Goal: Task Accomplishment & Management: Use online tool/utility

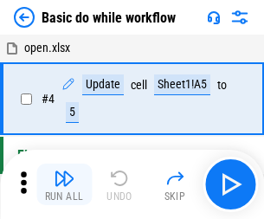
click at [64, 185] on img "button" at bounding box center [64, 178] width 21 height 21
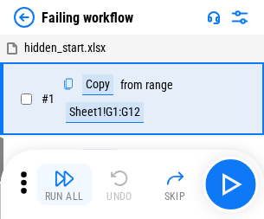
click at [64, 185] on img "button" at bounding box center [64, 178] width 21 height 21
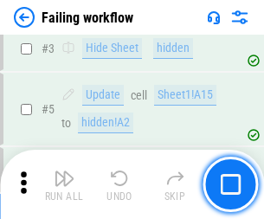
scroll to position [367, 0]
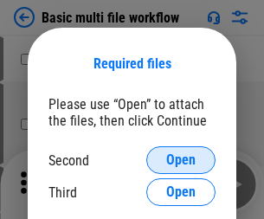
click at [181, 160] on span "Open" at bounding box center [180, 160] width 29 height 14
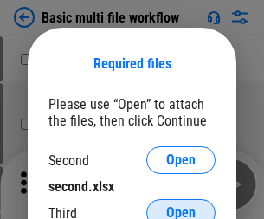
click at [181, 206] on span "Open" at bounding box center [180, 213] width 29 height 14
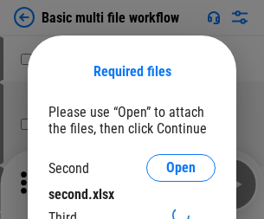
scroll to position [8, 0]
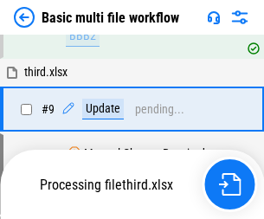
scroll to position [603, 0]
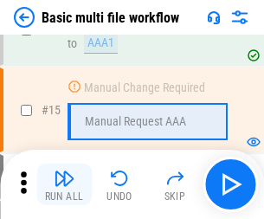
click at [64, 185] on img "button" at bounding box center [64, 178] width 21 height 21
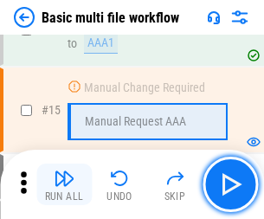
scroll to position [1153, 0]
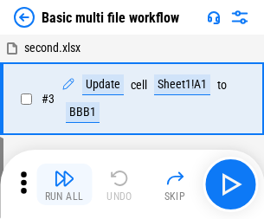
click at [64, 185] on img "button" at bounding box center [64, 178] width 21 height 21
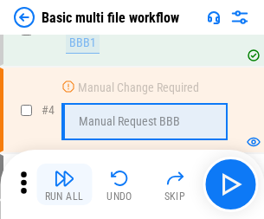
click at [64, 185] on img "button" at bounding box center [64, 178] width 21 height 21
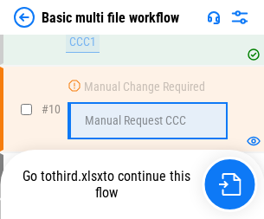
scroll to position [812, 0]
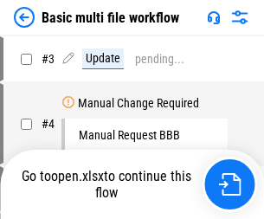
scroll to position [70, 0]
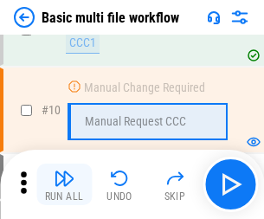
click at [64, 185] on img "button" at bounding box center [64, 178] width 21 height 21
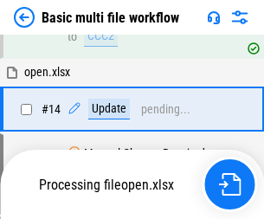
scroll to position [906, 0]
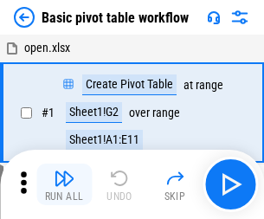
click at [64, 185] on img "button" at bounding box center [64, 178] width 21 height 21
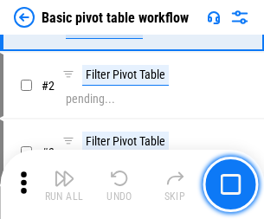
scroll to position [415, 0]
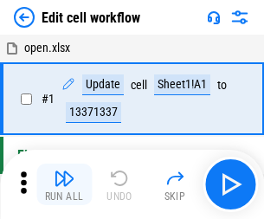
click at [64, 185] on img "button" at bounding box center [64, 178] width 21 height 21
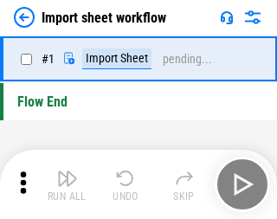
click at [64, 185] on img "button" at bounding box center [67, 178] width 21 height 21
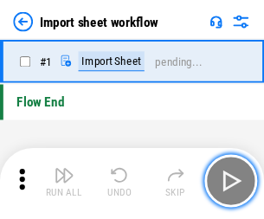
scroll to position [6, 0]
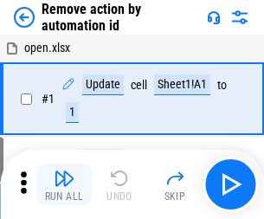
click at [64, 185] on img "button" at bounding box center [64, 178] width 21 height 21
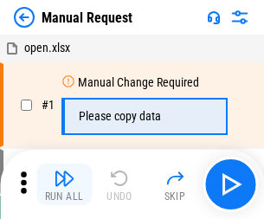
click at [64, 185] on img "button" at bounding box center [64, 178] width 21 height 21
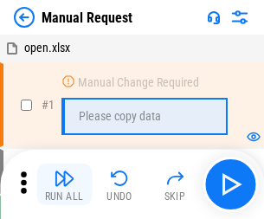
click at [64, 185] on img "button" at bounding box center [64, 178] width 21 height 21
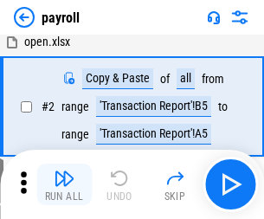
click at [64, 185] on img "button" at bounding box center [64, 178] width 21 height 21
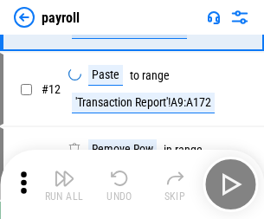
scroll to position [126, 0]
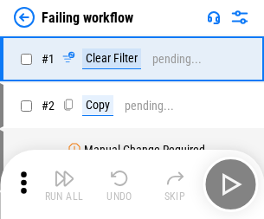
click at [64, 185] on img "button" at bounding box center [64, 178] width 21 height 21
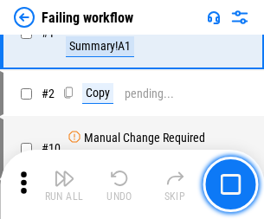
scroll to position [280, 0]
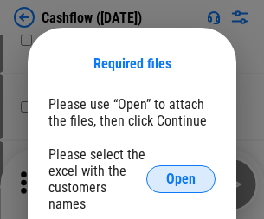
click at [181, 172] on span "Open" at bounding box center [180, 179] width 29 height 14
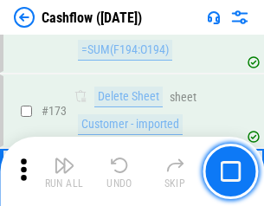
scroll to position [1835, 0]
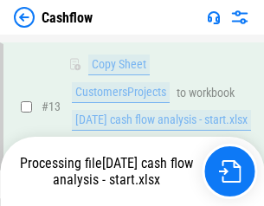
scroll to position [260, 0]
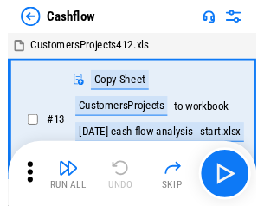
scroll to position [20, 0]
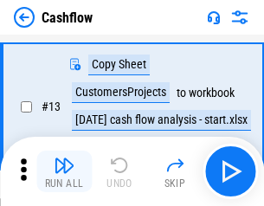
click at [64, 172] on img "button" at bounding box center [64, 165] width 21 height 21
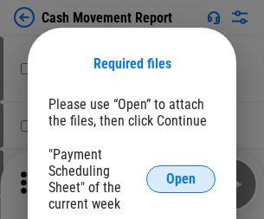
click at [181, 179] on span "Open" at bounding box center [180, 179] width 29 height 14
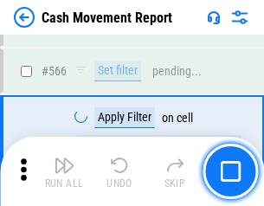
scroll to position [7943, 0]
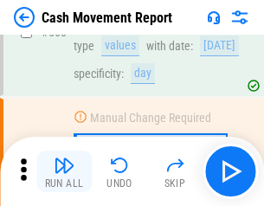
click at [64, 172] on img "button" at bounding box center [64, 165] width 21 height 21
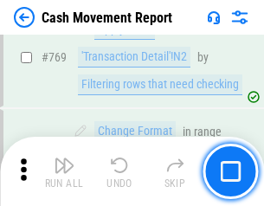
scroll to position [9631, 0]
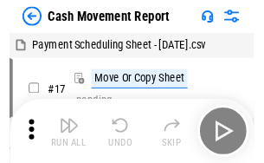
scroll to position [31, 0]
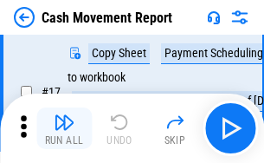
click at [64, 128] on img "button" at bounding box center [64, 122] width 21 height 21
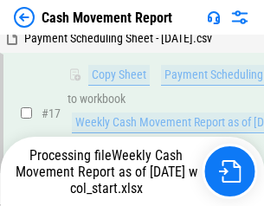
scroll to position [361, 0]
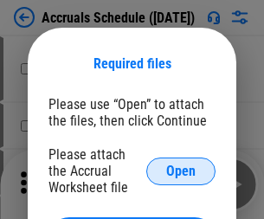
click at [181, 171] on span "Open" at bounding box center [180, 172] width 29 height 14
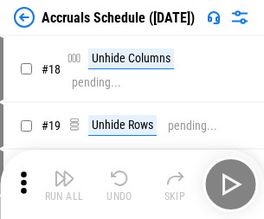
scroll to position [166, 0]
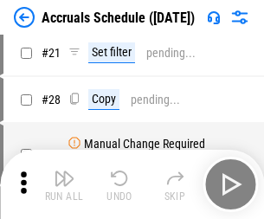
click at [64, 185] on img "button" at bounding box center [64, 178] width 21 height 21
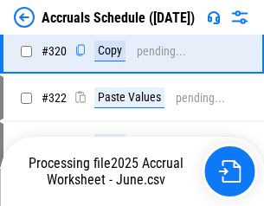
scroll to position [3224, 0]
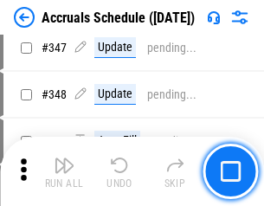
click at [64, 172] on img "button" at bounding box center [64, 165] width 21 height 21
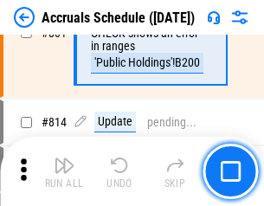
scroll to position [7648, 0]
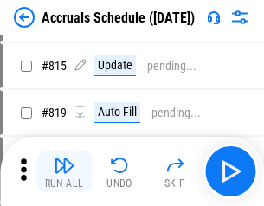
click at [64, 172] on img "button" at bounding box center [64, 165] width 21 height 21
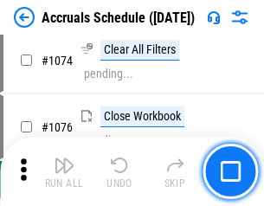
scroll to position [10380, 0]
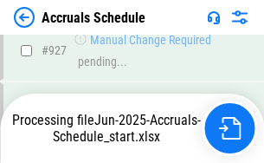
scroll to position [9162, 0]
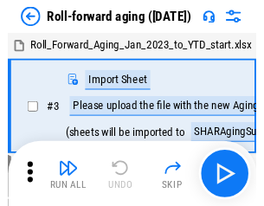
scroll to position [3, 0]
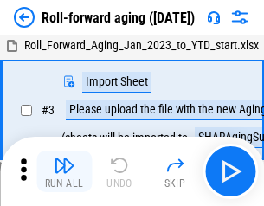
click at [64, 172] on img "button" at bounding box center [64, 165] width 21 height 21
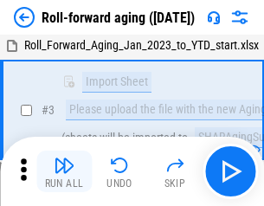
click at [64, 172] on img "button" at bounding box center [64, 165] width 21 height 21
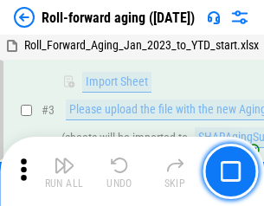
scroll to position [112, 0]
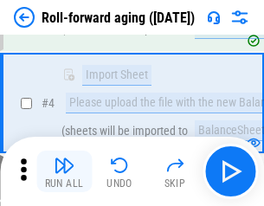
click at [64, 172] on img "button" at bounding box center [64, 165] width 21 height 21
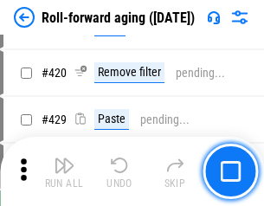
scroll to position [6010, 0]
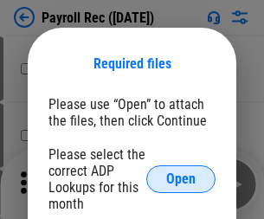
click at [181, 179] on span "Open" at bounding box center [180, 179] width 29 height 14
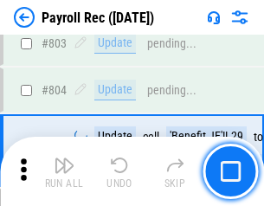
scroll to position [11011, 0]
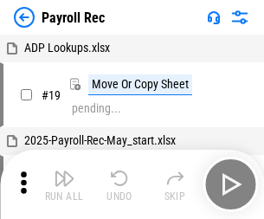
click at [64, 185] on img "button" at bounding box center [64, 178] width 21 height 21
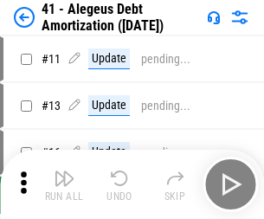
click at [64, 185] on img "button" at bounding box center [64, 178] width 21 height 21
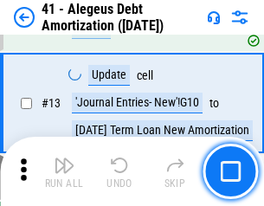
scroll to position [214, 0]
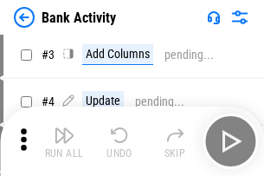
click at [64, 141] on img "button" at bounding box center [64, 135] width 21 height 21
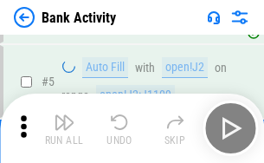
scroll to position [92, 0]
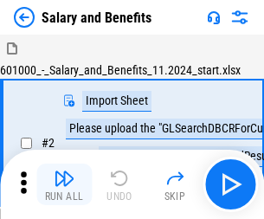
click at [64, 172] on img "button" at bounding box center [64, 178] width 21 height 21
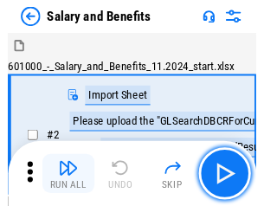
scroll to position [23, 0]
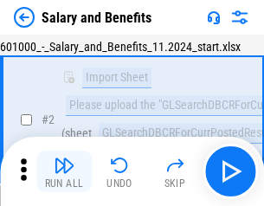
click at [64, 172] on img "button" at bounding box center [64, 165] width 21 height 21
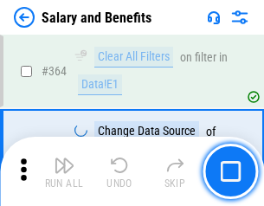
scroll to position [8162, 0]
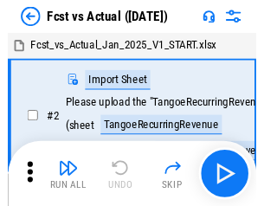
scroll to position [23, 0]
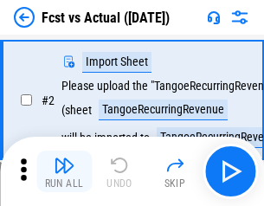
click at [64, 172] on img "button" at bounding box center [64, 165] width 21 height 21
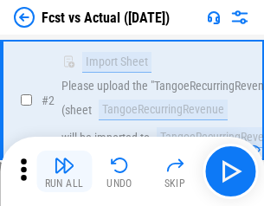
click at [64, 172] on img "button" at bounding box center [64, 165] width 21 height 21
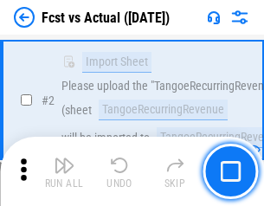
scroll to position [162, 0]
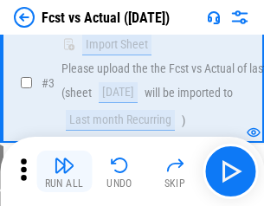
click at [64, 172] on img "button" at bounding box center [64, 165] width 21 height 21
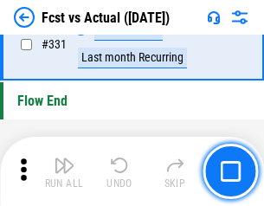
scroll to position [8296, 0]
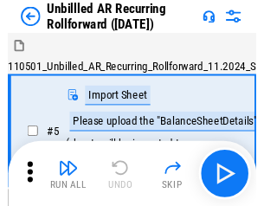
scroll to position [37, 0]
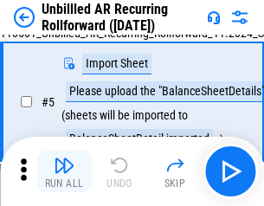
click at [64, 172] on img "button" at bounding box center [64, 165] width 21 height 21
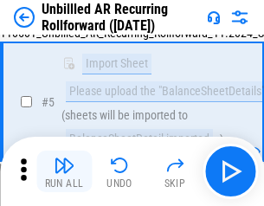
click at [64, 172] on img "button" at bounding box center [64, 165] width 21 height 21
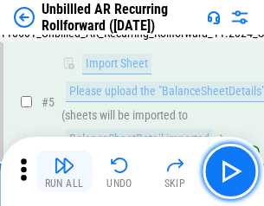
scroll to position [163, 0]
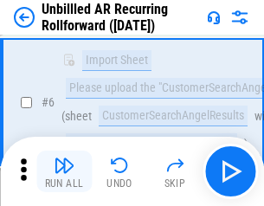
click at [64, 172] on img "button" at bounding box center [64, 165] width 21 height 21
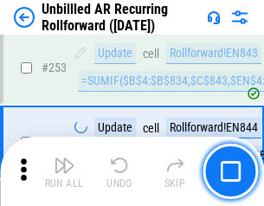
scroll to position [5887, 0]
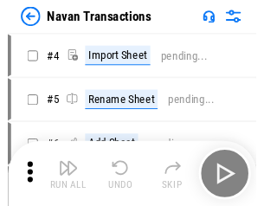
scroll to position [28, 0]
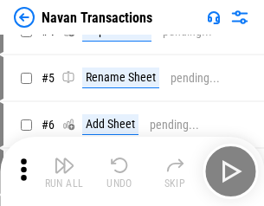
click at [64, 172] on img "button" at bounding box center [64, 165] width 21 height 21
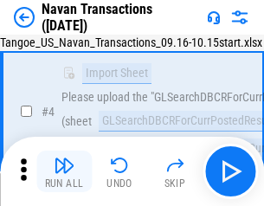
click at [64, 172] on img "button" at bounding box center [64, 165] width 21 height 21
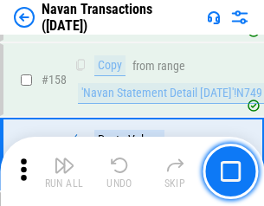
scroll to position [5619, 0]
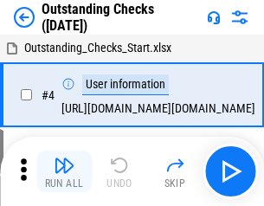
click at [64, 172] on img "button" at bounding box center [64, 165] width 21 height 21
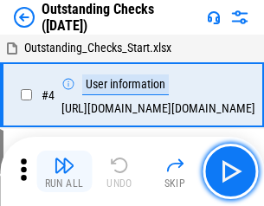
scroll to position [73, 0]
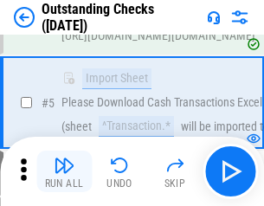
click at [64, 172] on img "button" at bounding box center [64, 165] width 21 height 21
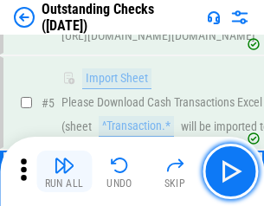
scroll to position [181, 0]
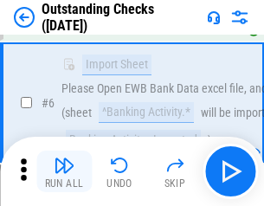
click at [64, 172] on img "button" at bounding box center [64, 165] width 21 height 21
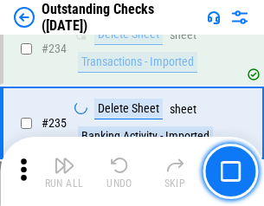
scroll to position [5263, 0]
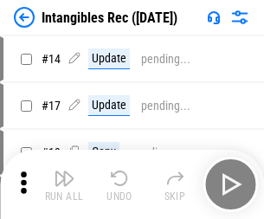
click at [64, 185] on img "button" at bounding box center [64, 178] width 21 height 21
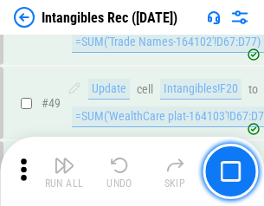
scroll to position [675, 0]
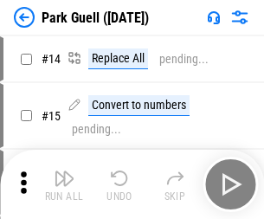
click at [64, 172] on img "button" at bounding box center [64, 178] width 21 height 21
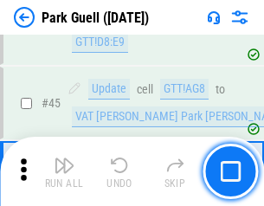
scroll to position [2167, 0]
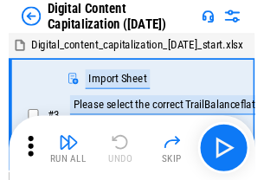
scroll to position [50, 0]
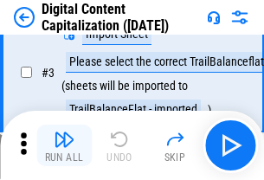
click at [64, 146] on img "button" at bounding box center [64, 139] width 21 height 21
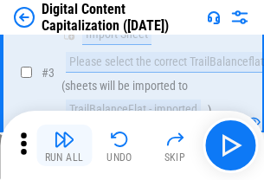
click at [64, 146] on img "button" at bounding box center [64, 139] width 21 height 21
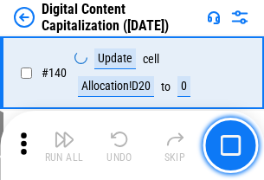
scroll to position [1838, 0]
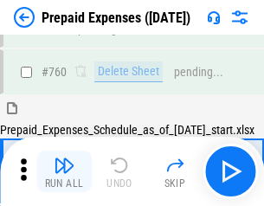
click at [64, 172] on img "button" at bounding box center [64, 165] width 21 height 21
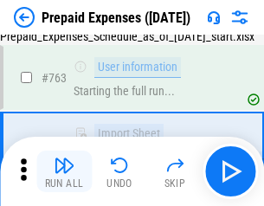
click at [64, 172] on img "button" at bounding box center [64, 165] width 21 height 21
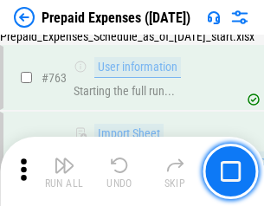
scroll to position [4906, 0]
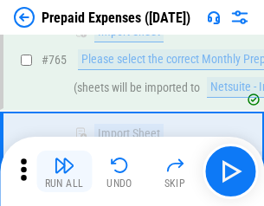
click at [64, 172] on img "button" at bounding box center [64, 165] width 21 height 21
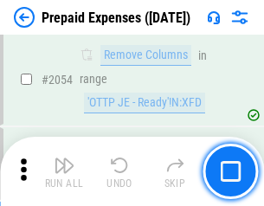
scroll to position [18117, 0]
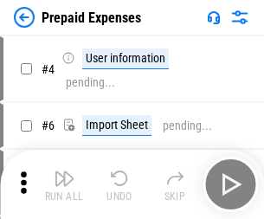
click at [64, 185] on img "button" at bounding box center [64, 178] width 21 height 21
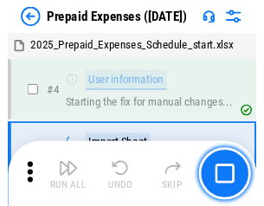
scroll to position [76, 0]
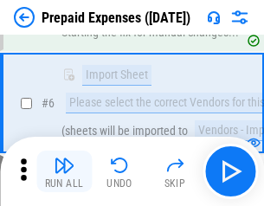
click at [64, 172] on img "button" at bounding box center [64, 165] width 21 height 21
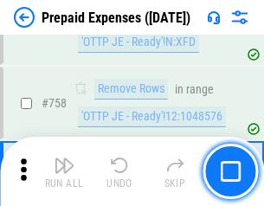
scroll to position [6176, 0]
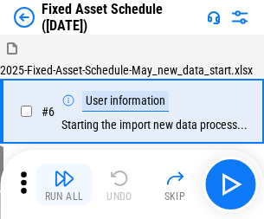
click at [64, 185] on img "button" at bounding box center [64, 178] width 21 height 21
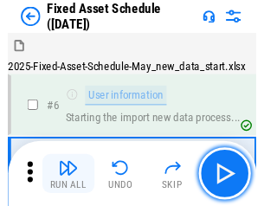
scroll to position [94, 0]
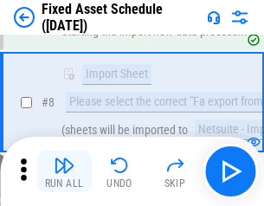
click at [64, 172] on img "button" at bounding box center [64, 165] width 21 height 21
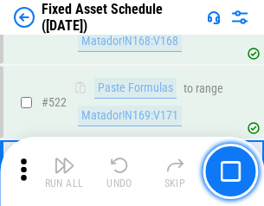
scroll to position [6024, 0]
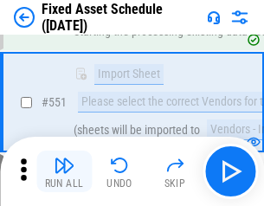
click at [64, 172] on img "button" at bounding box center [64, 165] width 21 height 21
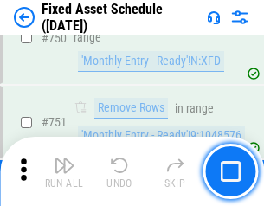
scroll to position [8450, 0]
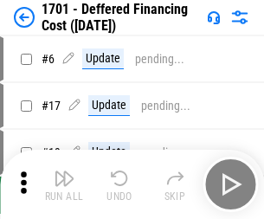
click at [64, 185] on img "button" at bounding box center [64, 178] width 21 height 21
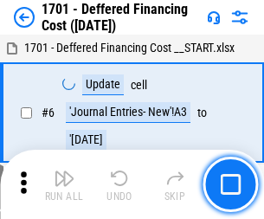
scroll to position [208, 0]
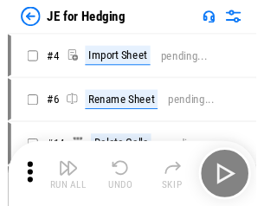
scroll to position [3, 0]
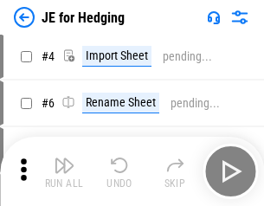
click at [64, 172] on img "button" at bounding box center [64, 165] width 21 height 21
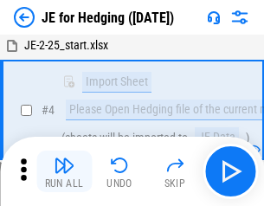
click at [64, 172] on img "button" at bounding box center [64, 165] width 21 height 21
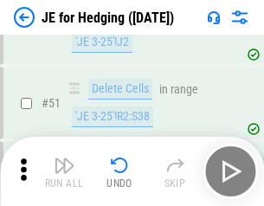
scroll to position [1122, 0]
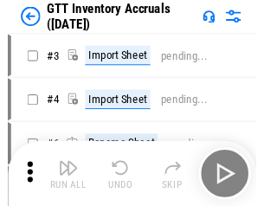
scroll to position [3, 0]
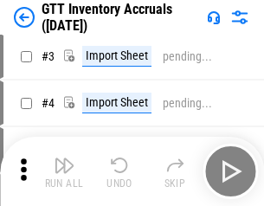
click at [64, 172] on img "button" at bounding box center [64, 165] width 21 height 21
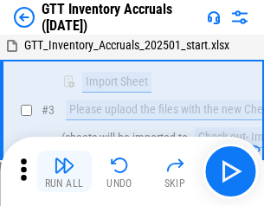
click at [64, 172] on img "button" at bounding box center [64, 165] width 21 height 21
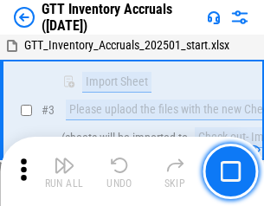
scroll to position [112, 0]
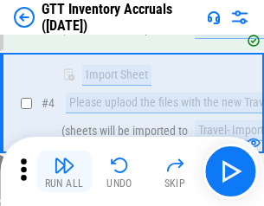
click at [64, 172] on img "button" at bounding box center [64, 165] width 21 height 21
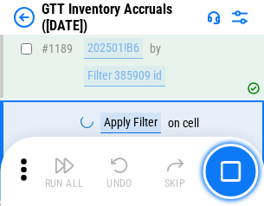
scroll to position [14153, 0]
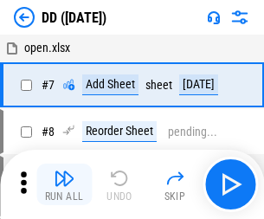
click at [64, 185] on img "button" at bounding box center [64, 178] width 21 height 21
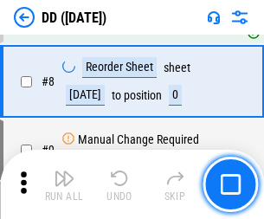
scroll to position [167, 0]
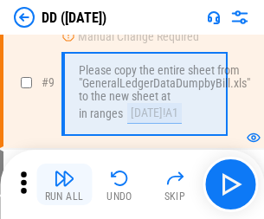
click at [64, 185] on img "button" at bounding box center [64, 178] width 21 height 21
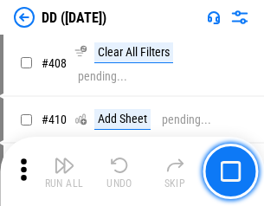
scroll to position [7754, 0]
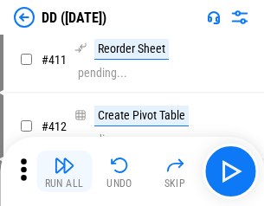
click at [64, 172] on img "button" at bounding box center [64, 165] width 21 height 21
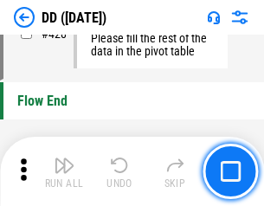
scroll to position [8295, 0]
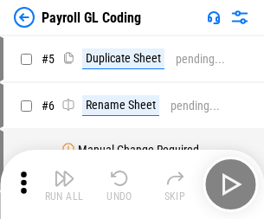
click at [64, 185] on img "button" at bounding box center [64, 178] width 21 height 21
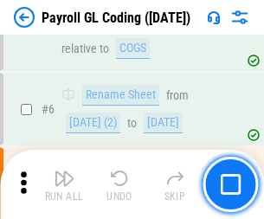
scroll to position [208, 0]
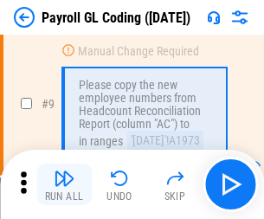
click at [64, 185] on img "button" at bounding box center [64, 178] width 21 height 21
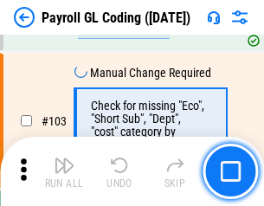
scroll to position [4066, 0]
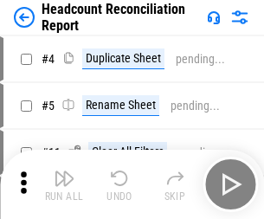
click at [64, 185] on img "button" at bounding box center [64, 178] width 21 height 21
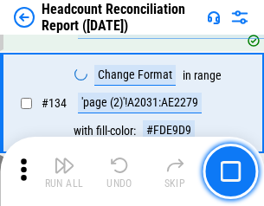
scroll to position [2083, 0]
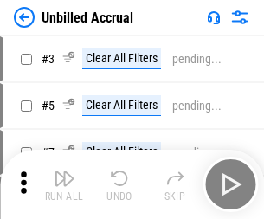
click at [64, 185] on img "button" at bounding box center [64, 178] width 21 height 21
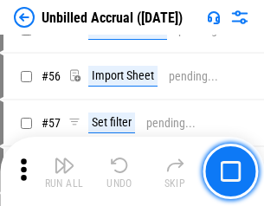
scroll to position [1809, 0]
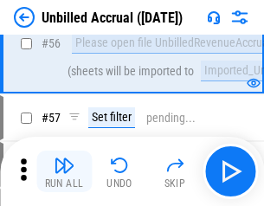
click at [64, 172] on img "button" at bounding box center [64, 165] width 21 height 21
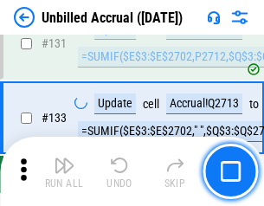
scroll to position [5162, 0]
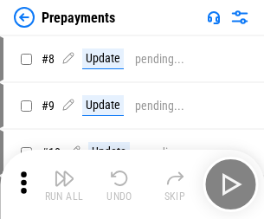
click at [64, 185] on img "button" at bounding box center [64, 178] width 21 height 21
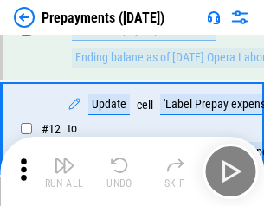
scroll to position [108, 0]
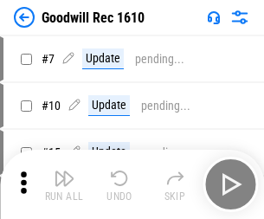
click at [64, 185] on img "button" at bounding box center [64, 178] width 21 height 21
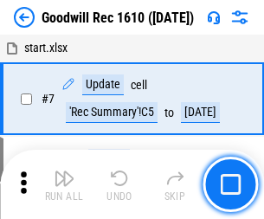
scroll to position [296, 0]
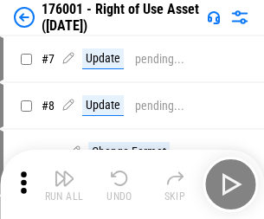
click at [64, 185] on img "button" at bounding box center [64, 178] width 21 height 21
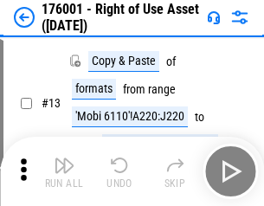
scroll to position [112, 0]
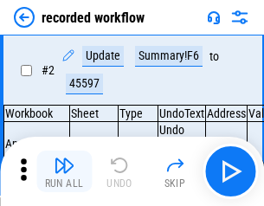
click at [64, 172] on img "button" at bounding box center [64, 165] width 21 height 21
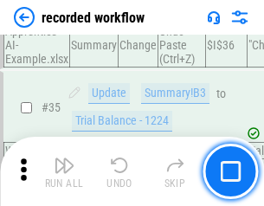
scroll to position [5417, 0]
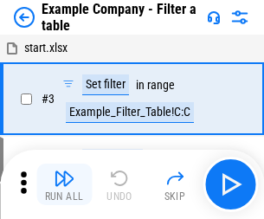
click at [64, 185] on img "button" at bounding box center [64, 178] width 21 height 21
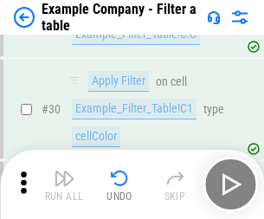
scroll to position [1586, 0]
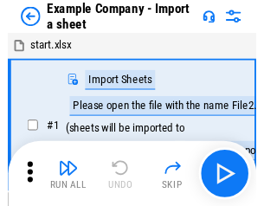
scroll to position [27, 0]
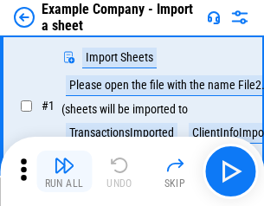
click at [64, 172] on img "button" at bounding box center [64, 165] width 21 height 21
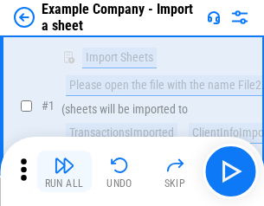
click at [64, 172] on img "button" at bounding box center [64, 165] width 21 height 21
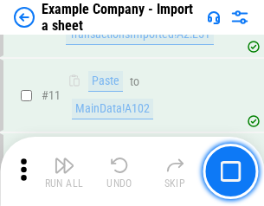
scroll to position [383, 0]
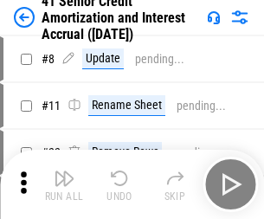
click at [64, 172] on img "button" at bounding box center [64, 178] width 21 height 21
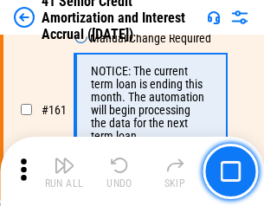
click at [64, 172] on img "button" at bounding box center [64, 165] width 21 height 21
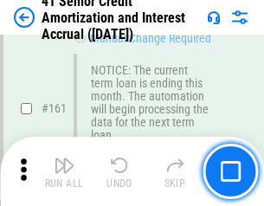
scroll to position [1854, 0]
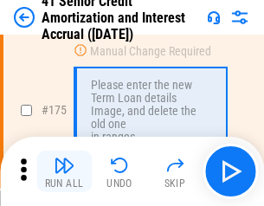
click at [64, 172] on img "button" at bounding box center [64, 165] width 21 height 21
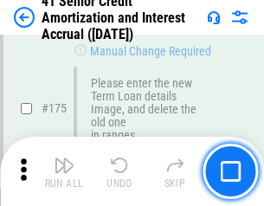
scroll to position [2030, 0]
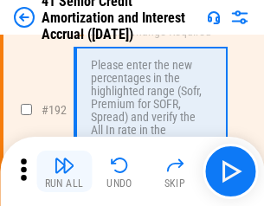
click at [64, 172] on img "button" at bounding box center [64, 165] width 21 height 21
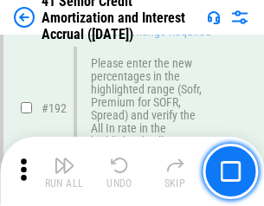
scroll to position [2212, 0]
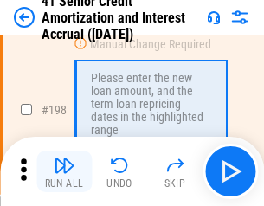
click at [64, 172] on img "button" at bounding box center [64, 165] width 21 height 21
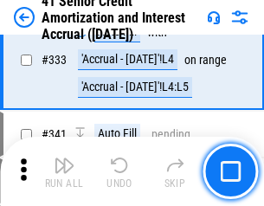
scroll to position [4428, 0]
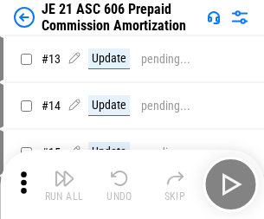
click at [64, 172] on img "button" at bounding box center [64, 178] width 21 height 21
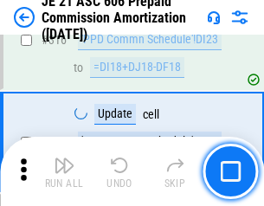
scroll to position [3236, 0]
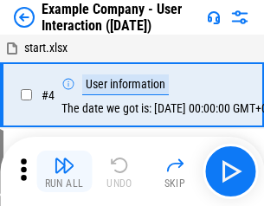
click at [64, 172] on img "button" at bounding box center [64, 165] width 21 height 21
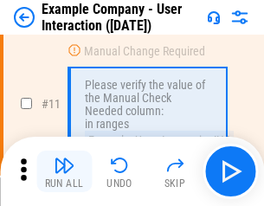
click at [64, 172] on img "button" at bounding box center [64, 165] width 21 height 21
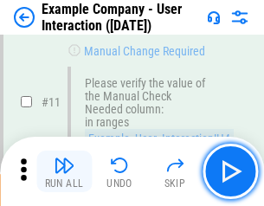
scroll to position [375, 0]
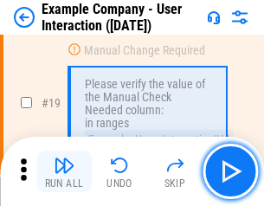
click at [64, 172] on img "button" at bounding box center [64, 165] width 21 height 21
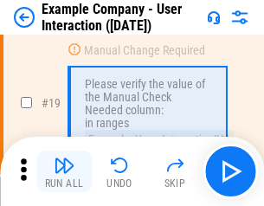
click at [64, 172] on img "button" at bounding box center [64, 165] width 21 height 21
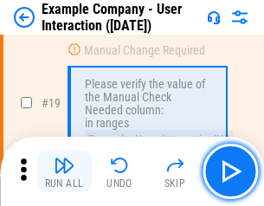
click at [64, 172] on img "button" at bounding box center [64, 165] width 21 height 21
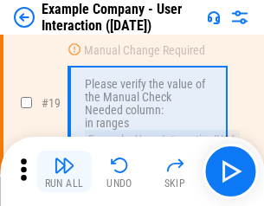
click at [64, 172] on img "button" at bounding box center [64, 165] width 21 height 21
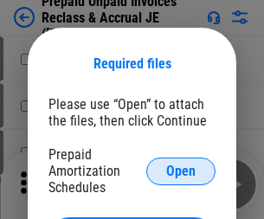
click at [181, 171] on span "Open" at bounding box center [180, 172] width 29 height 14
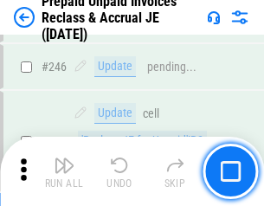
scroll to position [2340, 0]
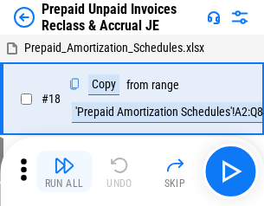
click at [64, 172] on img "button" at bounding box center [64, 165] width 21 height 21
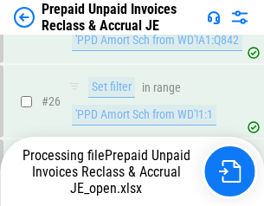
scroll to position [1303, 0]
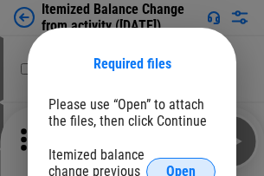
click at [181, 165] on span "Open" at bounding box center [180, 172] width 29 height 14
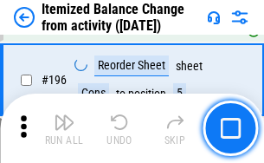
scroll to position [3336, 0]
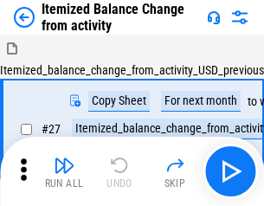
scroll to position [27, 0]
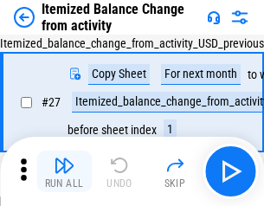
click at [64, 172] on img "button" at bounding box center [64, 165] width 21 height 21
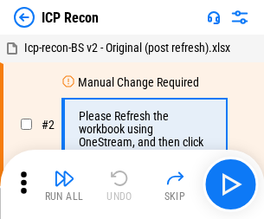
scroll to position [8, 0]
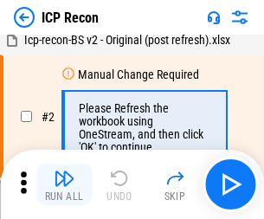
click at [64, 185] on img "button" at bounding box center [64, 178] width 21 height 21
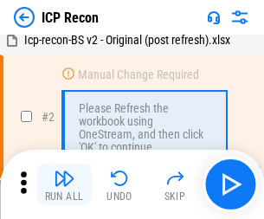
click at [64, 185] on img "button" at bounding box center [64, 178] width 21 height 21
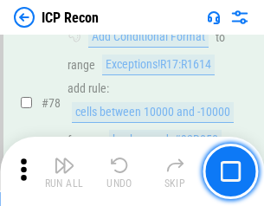
scroll to position [1699, 0]
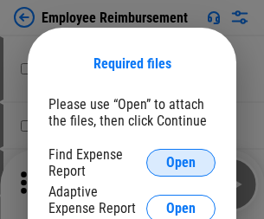
click at [181, 163] on span "Open" at bounding box center [180, 163] width 29 height 14
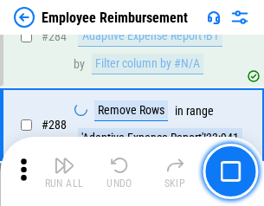
scroll to position [4711, 0]
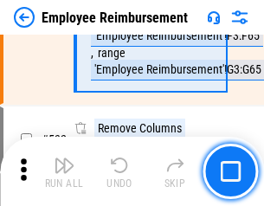
click at [64, 172] on img "button" at bounding box center [64, 165] width 21 height 21
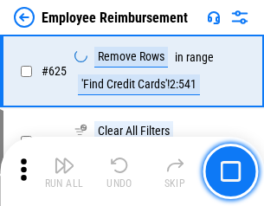
scroll to position [10377, 0]
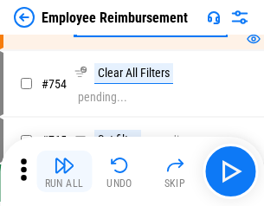
click at [64, 172] on img "button" at bounding box center [64, 165] width 21 height 21
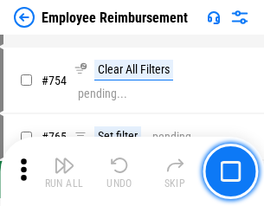
scroll to position [12160, 0]
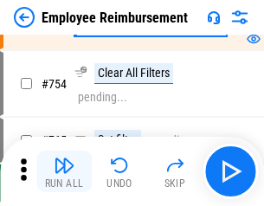
click at [64, 172] on img "button" at bounding box center [64, 165] width 21 height 21
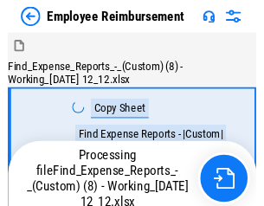
scroll to position [59, 0]
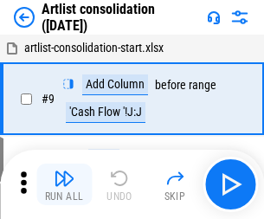
click at [64, 185] on img "button" at bounding box center [64, 178] width 21 height 21
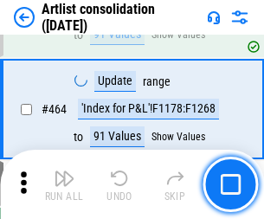
scroll to position [7589, 0]
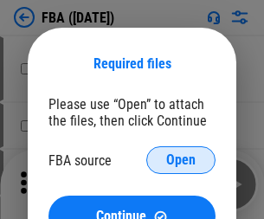
click at [181, 160] on span "Open" at bounding box center [180, 160] width 29 height 14
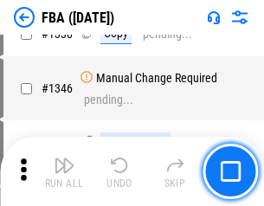
scroll to position [18335, 0]
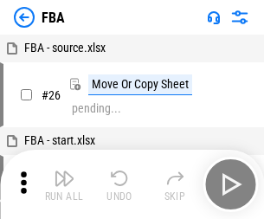
scroll to position [17, 0]
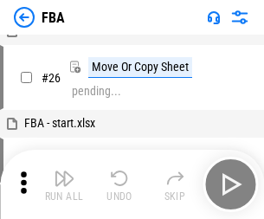
click at [64, 185] on img "button" at bounding box center [64, 178] width 21 height 21
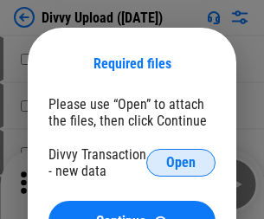
click at [181, 163] on span "Open" at bounding box center [180, 163] width 29 height 14
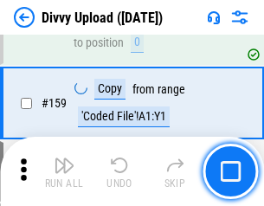
scroll to position [1795, 0]
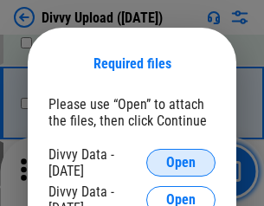
click at [181, 163] on span "Open" at bounding box center [180, 163] width 29 height 14
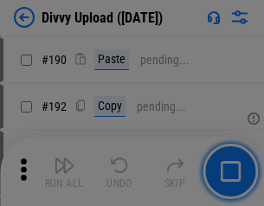
scroll to position [2187, 0]
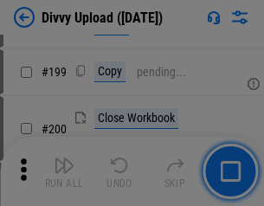
scroll to position [2520, 0]
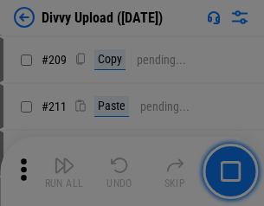
scroll to position [2944, 0]
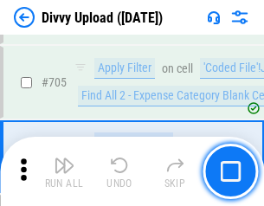
scroll to position [11856, 0]
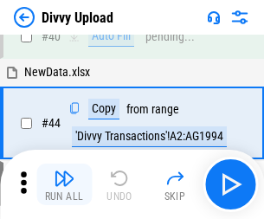
click at [64, 185] on img "button" at bounding box center [64, 178] width 21 height 21
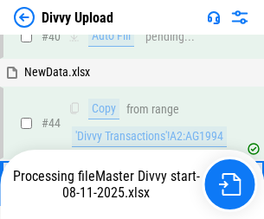
scroll to position [191, 0]
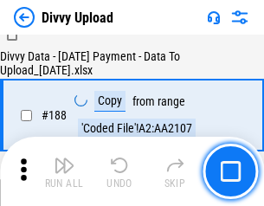
scroll to position [2040, 0]
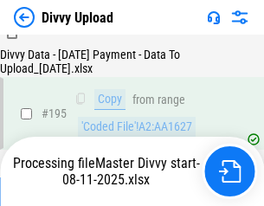
scroll to position [2422, 0]
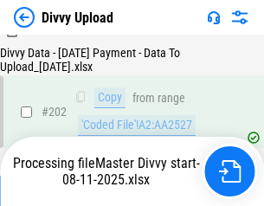
scroll to position [2804, 0]
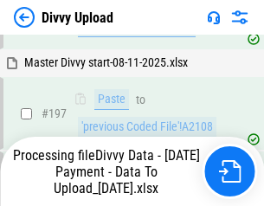
scroll to position [2704, 0]
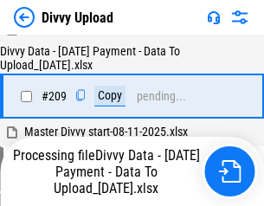
scroll to position [3187, 0]
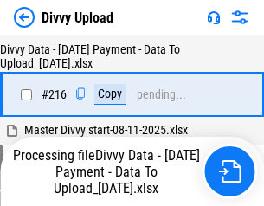
scroll to position [3569, 0]
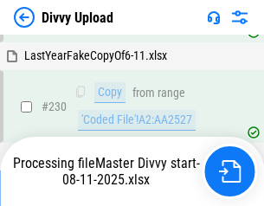
scroll to position [4301, 0]
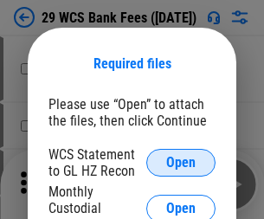
click at [181, 163] on span "Open" at bounding box center [180, 163] width 29 height 14
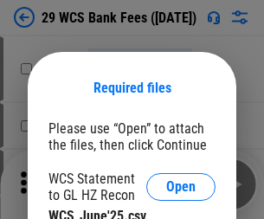
scroll to position [24, 0]
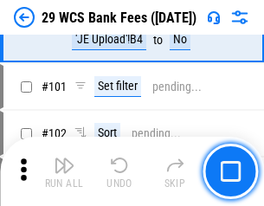
scroll to position [1689, 0]
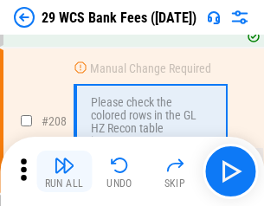
click at [64, 172] on img "button" at bounding box center [64, 165] width 21 height 21
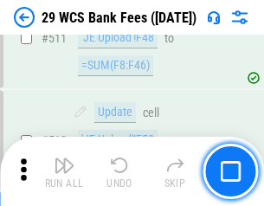
scroll to position [8720, 0]
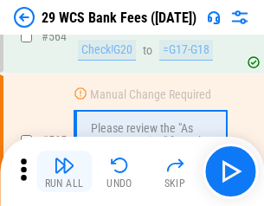
click at [64, 172] on img "button" at bounding box center [64, 165] width 21 height 21
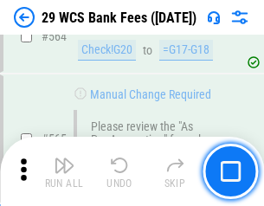
scroll to position [9373, 0]
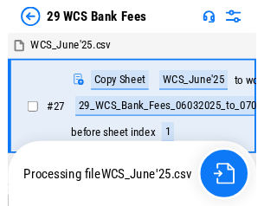
scroll to position [3, 0]
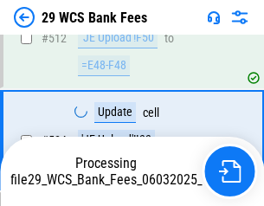
scroll to position [9149, 0]
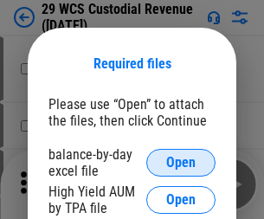
click at [181, 163] on span "Open" at bounding box center [180, 163] width 29 height 14
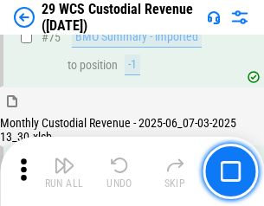
scroll to position [1810, 0]
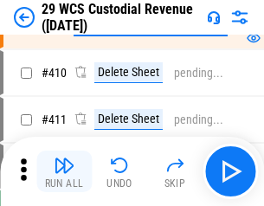
click at [64, 172] on img "button" at bounding box center [64, 165] width 21 height 21
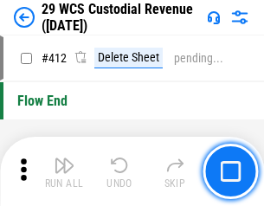
scroll to position [8277, 0]
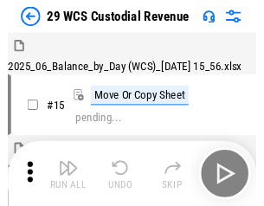
scroll to position [42, 0]
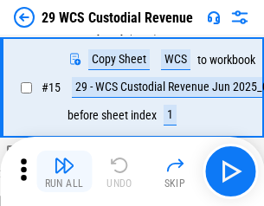
click at [64, 172] on img "button" at bounding box center [64, 165] width 21 height 21
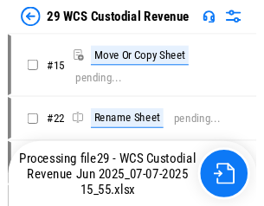
scroll to position [32, 0]
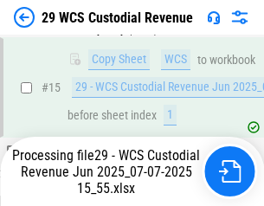
scroll to position [802, 0]
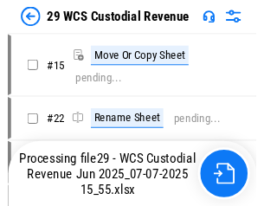
scroll to position [32, 0]
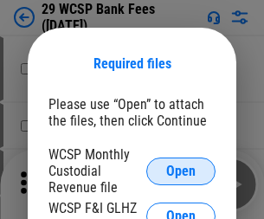
click at [181, 171] on span "Open" at bounding box center [180, 172] width 29 height 14
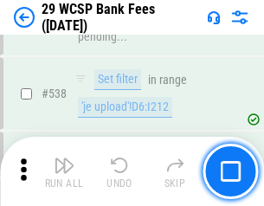
scroll to position [6659, 0]
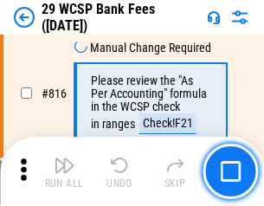
click at [64, 172] on img "button" at bounding box center [64, 165] width 21 height 21
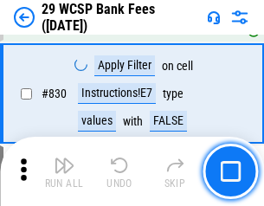
scroll to position [10997, 0]
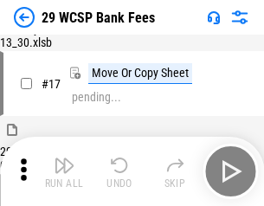
click at [64, 172] on img "button" at bounding box center [64, 165] width 21 height 21
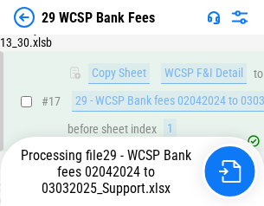
scroll to position [304, 0]
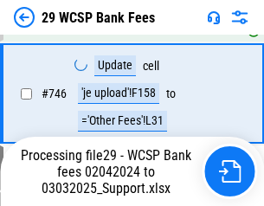
scroll to position [9208, 0]
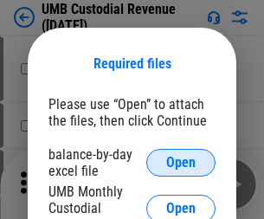
click at [181, 163] on span "Open" at bounding box center [180, 163] width 29 height 14
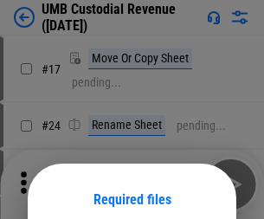
scroll to position [136, 0]
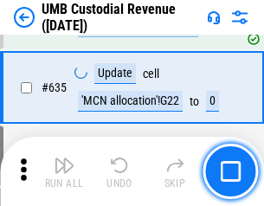
scroll to position [9070, 0]
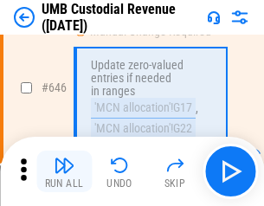
click at [64, 172] on img "button" at bounding box center [64, 165] width 21 height 21
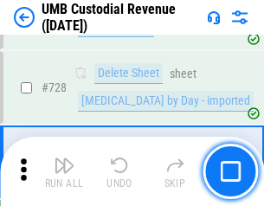
scroll to position [10691, 0]
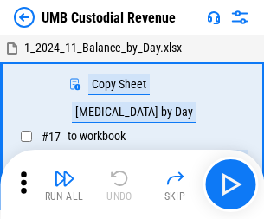
scroll to position [13, 0]
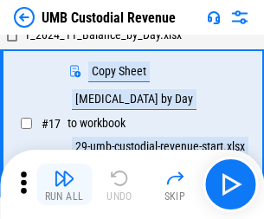
click at [64, 185] on img "button" at bounding box center [64, 178] width 21 height 21
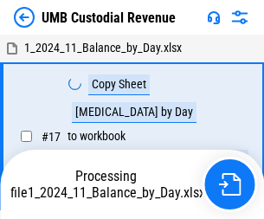
scroll to position [13, 0]
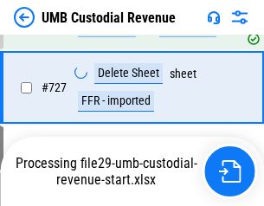
scroll to position [10652, 0]
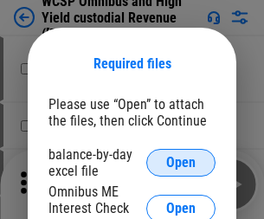
click at [181, 163] on span "Open" at bounding box center [180, 163] width 29 height 14
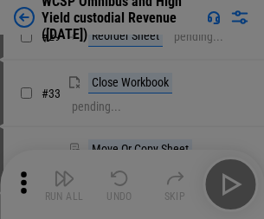
scroll to position [396, 0]
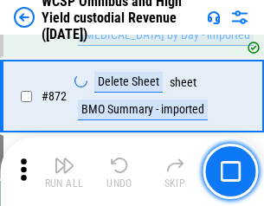
scroll to position [14668, 0]
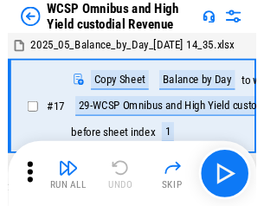
scroll to position [10, 0]
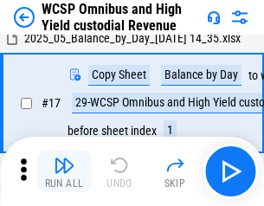
click at [64, 172] on img "button" at bounding box center [64, 165] width 21 height 21
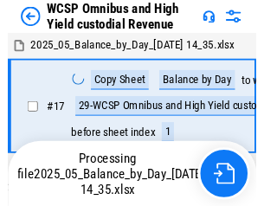
scroll to position [10, 0]
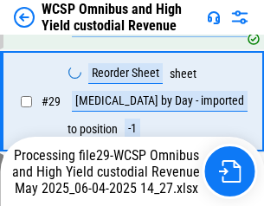
scroll to position [361, 0]
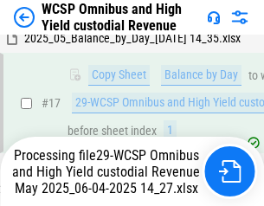
scroll to position [361, 0]
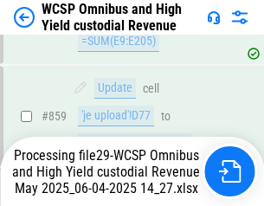
scroll to position [14628, 0]
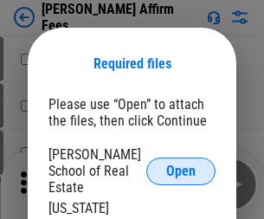
click at [181, 165] on span "Open" at bounding box center [180, 172] width 29 height 14
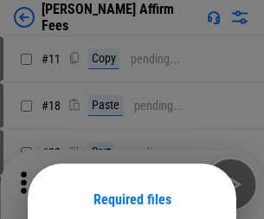
scroll to position [136, 0]
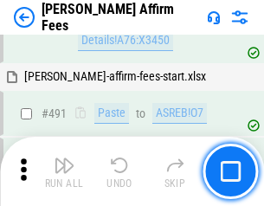
scroll to position [4713, 0]
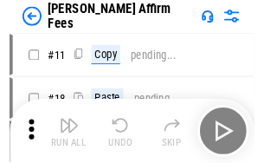
scroll to position [17, 0]
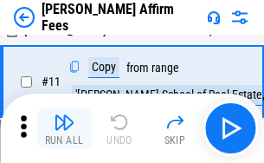
click at [64, 128] on img "button" at bounding box center [64, 122] width 21 height 21
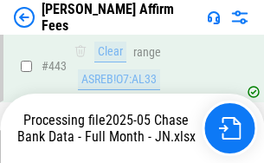
scroll to position [4545, 0]
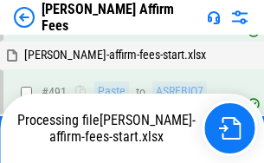
scroll to position [4646, 0]
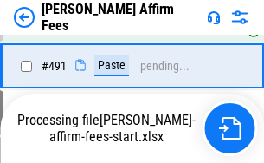
scroll to position [4646, 0]
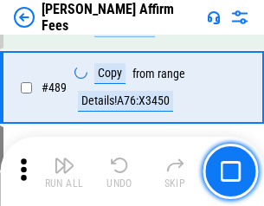
scroll to position [4524, 0]
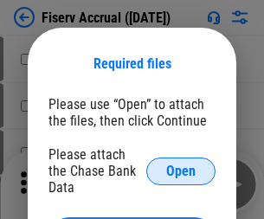
click at [181, 165] on span "Open" at bounding box center [180, 172] width 29 height 14
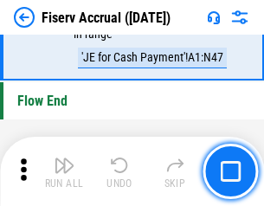
scroll to position [5492, 0]
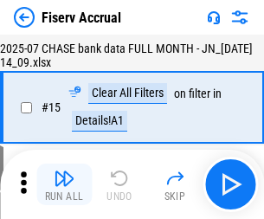
click at [64, 185] on img "button" at bounding box center [64, 178] width 21 height 21
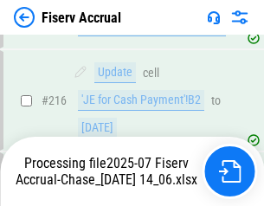
scroll to position [5368, 0]
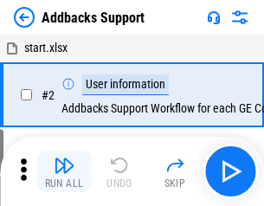
click at [64, 172] on img "button" at bounding box center [64, 165] width 21 height 21
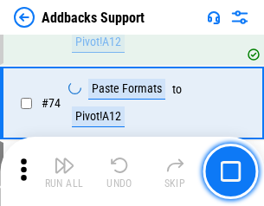
scroll to position [1262, 0]
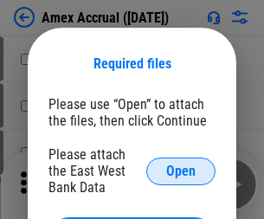
click at [181, 171] on span "Open" at bounding box center [180, 172] width 29 height 14
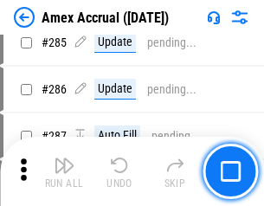
scroll to position [4746, 0]
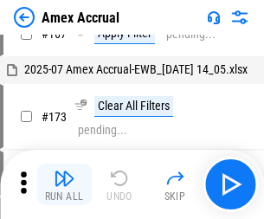
click at [64, 185] on img "button" at bounding box center [64, 178] width 21 height 21
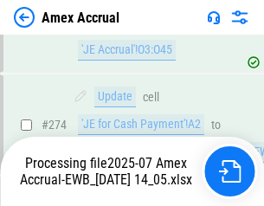
scroll to position [5165, 0]
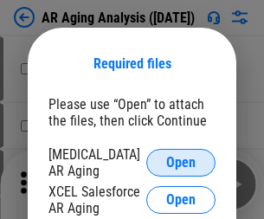
click at [181, 160] on span "Open" at bounding box center [180, 163] width 29 height 14
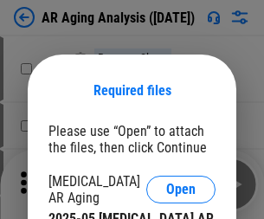
scroll to position [27, 0]
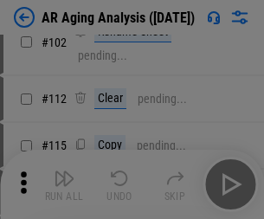
scroll to position [238, 0]
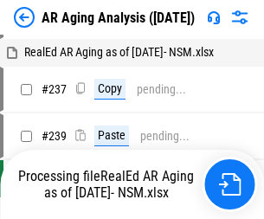
scroll to position [17, 0]
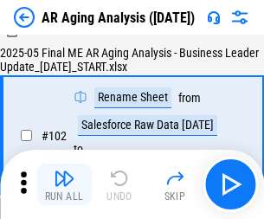
click at [64, 185] on img "button" at bounding box center [64, 178] width 21 height 21
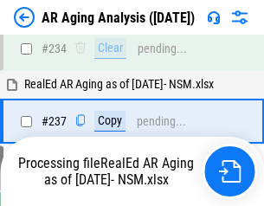
scroll to position [2687, 0]
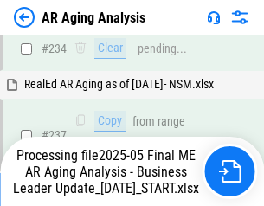
scroll to position [2667, 0]
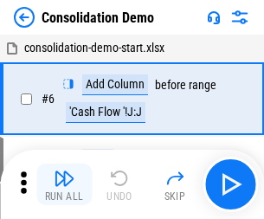
click at [64, 185] on img "button" at bounding box center [64, 178] width 21 height 21
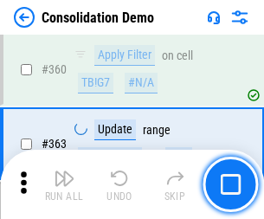
scroll to position [5809, 0]
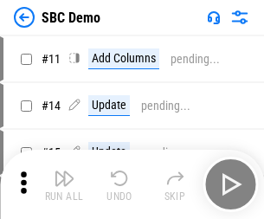
click at [64, 185] on img "button" at bounding box center [64, 178] width 21 height 21
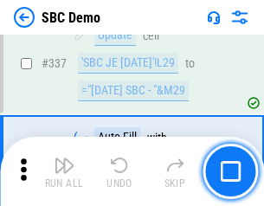
scroll to position [4559, 0]
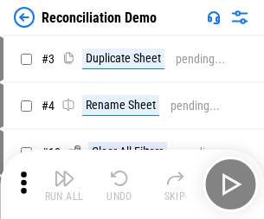
click at [64, 185] on img "button" at bounding box center [64, 178] width 21 height 21
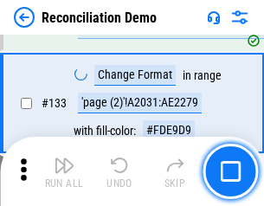
scroll to position [2058, 0]
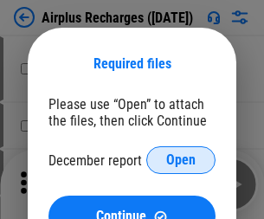
click at [181, 160] on span "Open" at bounding box center [180, 160] width 29 height 14
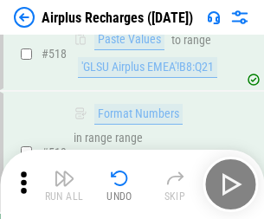
scroll to position [7458, 0]
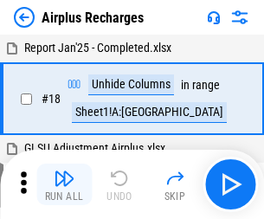
click at [64, 185] on img "button" at bounding box center [64, 178] width 21 height 21
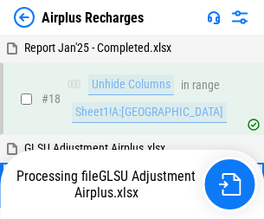
scroll to position [76, 0]
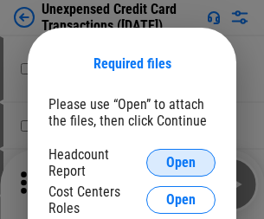
click at [181, 163] on span "Open" at bounding box center [180, 163] width 29 height 14
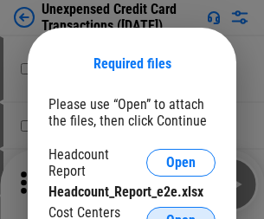
click at [181, 214] on span "Open" at bounding box center [180, 221] width 29 height 14
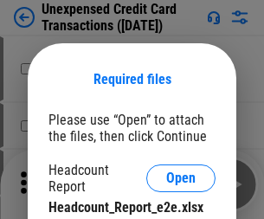
scroll to position [16, 0]
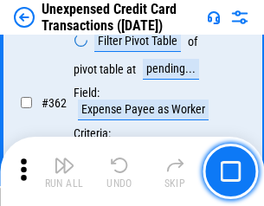
scroll to position [4457, 0]
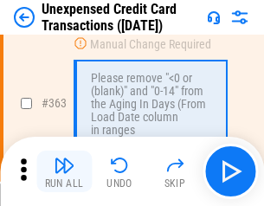
click at [64, 172] on img "button" at bounding box center [64, 165] width 21 height 21
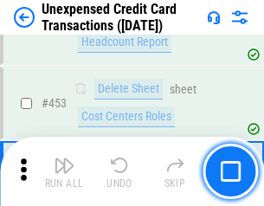
scroll to position [5911, 0]
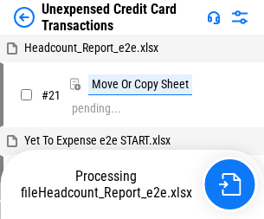
scroll to position [27, 0]
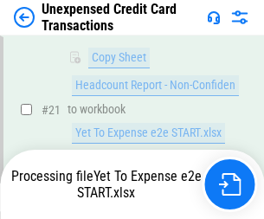
scroll to position [282, 0]
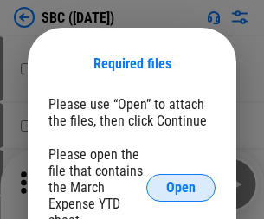
click at [181, 187] on span "Open" at bounding box center [180, 188] width 29 height 14
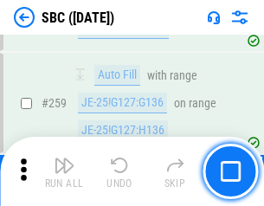
scroll to position [3387, 0]
